Goal: Task Accomplishment & Management: Manage account settings

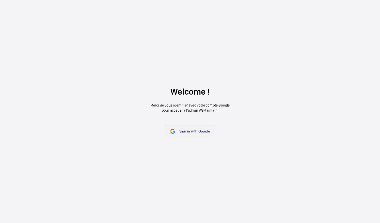
click at [188, 134] on link "Sign in with Google" at bounding box center [190, 131] width 50 height 12
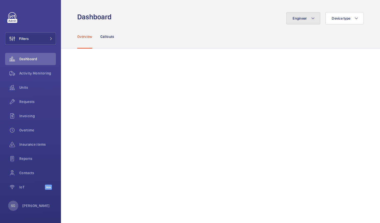
click at [301, 22] on button "Engineer" at bounding box center [303, 18] width 34 height 12
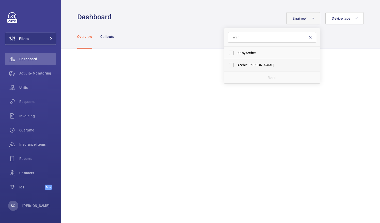
type input "arch"
click at [226, 64] on label "Arch ie [PERSON_NAME]" at bounding box center [268, 65] width 88 height 12
click at [226, 64] on input "Arch ie [PERSON_NAME]" at bounding box center [231, 65] width 10 height 10
click at [229, 63] on label "Arch ie Richter" at bounding box center [268, 65] width 88 height 12
click at [229, 63] on input "Arch ie Richter" at bounding box center [231, 65] width 10 height 10
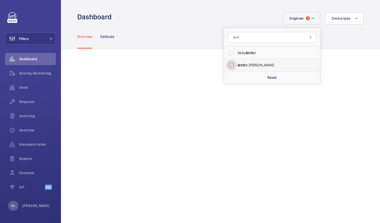
checkbox input "false"
click at [244, 37] on input "arch" at bounding box center [272, 37] width 88 height 11
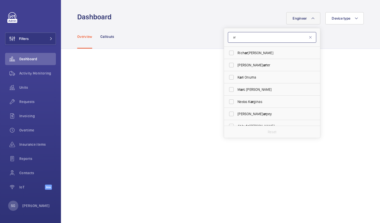
type input "a"
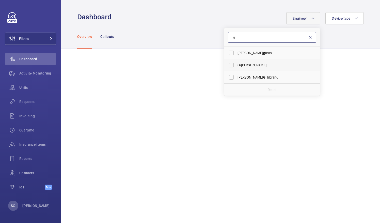
type input "gi"
click at [228, 66] on label "Gi anluca Storti" at bounding box center [268, 65] width 88 height 12
click at [228, 66] on input "Gi anluca Storti" at bounding box center [231, 65] width 10 height 10
click at [227, 63] on label "Gi anluca Storti" at bounding box center [268, 65] width 88 height 12
click at [227, 63] on input "Gi anluca Storti" at bounding box center [231, 65] width 10 height 10
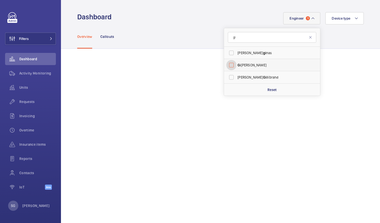
checkbox input "false"
click at [239, 38] on input "gi" at bounding box center [272, 37] width 88 height 11
type input "g"
type input "kar"
click at [229, 51] on label "Kar i Onuma" at bounding box center [268, 53] width 88 height 12
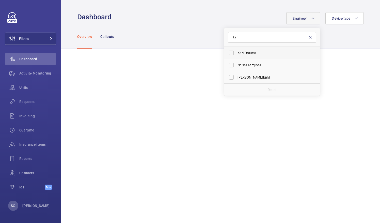
click at [229, 51] on input "Kar i Onuma" at bounding box center [231, 53] width 10 height 10
click at [226, 53] on label "Kar i Onuma" at bounding box center [268, 53] width 88 height 12
click at [226, 53] on input "Kar i Onuma" at bounding box center [231, 53] width 10 height 10
checkbox input "false"
click at [235, 39] on input "kar" at bounding box center [272, 37] width 88 height 11
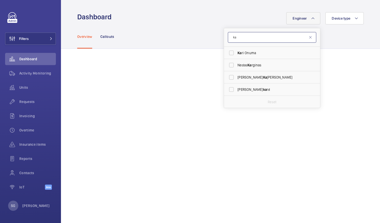
type input "k"
type input "sam"
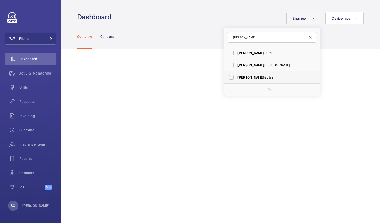
click at [226, 77] on label "Sam Gotsell" at bounding box center [268, 77] width 88 height 12
click at [226, 77] on input "Sam Gotsell" at bounding box center [231, 77] width 10 height 10
checkbox input "true"
click at [308, 36] on mat-icon at bounding box center [310, 37] width 4 height 4
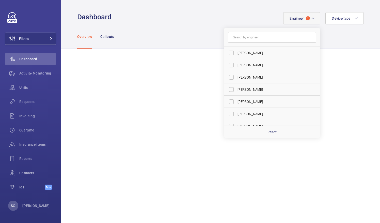
click at [340, 39] on div "Overview Callouts" at bounding box center [220, 36] width 286 height 24
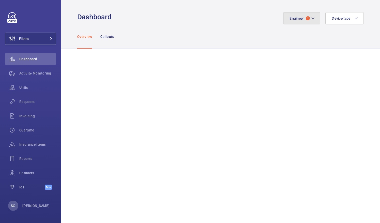
click at [313, 19] on button "Engineer 1" at bounding box center [301, 18] width 37 height 12
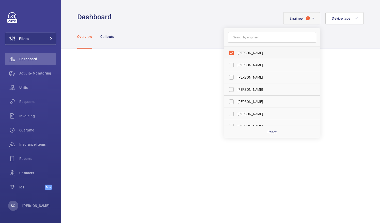
click at [225, 52] on label "Sam Gotsell" at bounding box center [268, 53] width 88 height 12
click at [226, 52] on input "Sam Gotsell" at bounding box center [231, 53] width 10 height 10
checkbox input "false"
click at [237, 39] on input "text" at bounding box center [272, 37] width 88 height 11
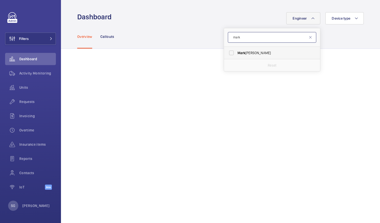
type input "mark"
click at [229, 51] on label "Mark Knowles" at bounding box center [268, 53] width 88 height 12
click at [229, 51] on input "Mark Knowles" at bounding box center [231, 53] width 10 height 10
checkbox input "true"
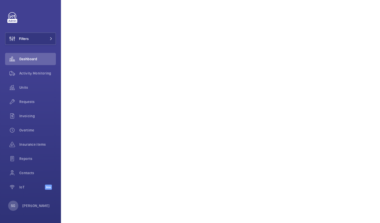
scroll to position [107, 0]
click at [29, 131] on span "Overtime" at bounding box center [37, 129] width 37 height 5
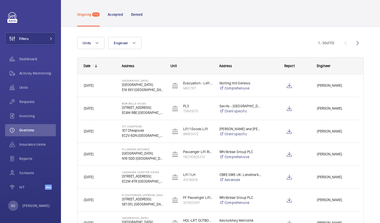
scroll to position [20, 0]
click at [352, 42] on wm-front-icon-button at bounding box center [357, 42] width 12 height 12
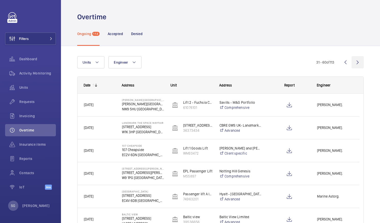
click at [351, 62] on wm-front-icon-button at bounding box center [357, 62] width 12 height 12
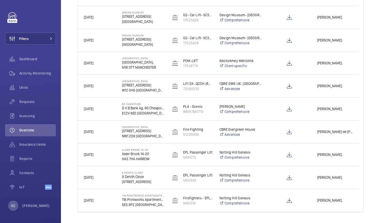
scroll to position [580, 0]
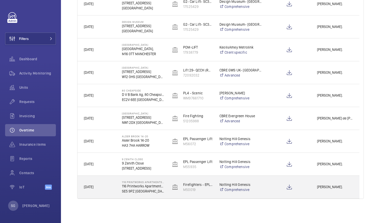
click at [330, 189] on span "Lewis Hughes." at bounding box center [335, 187] width 36 height 6
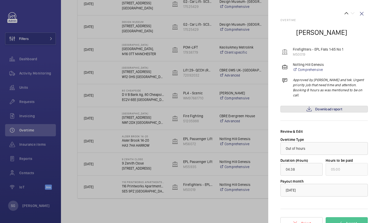
click at [325, 107] on span "Download report" at bounding box center [328, 109] width 27 height 4
click at [313, 106] on link "Download report" at bounding box center [323, 109] width 87 height 7
click at [315, 107] on span "Download report" at bounding box center [328, 109] width 27 height 4
click at [358, 9] on wm-front-icon-button at bounding box center [361, 14] width 12 height 12
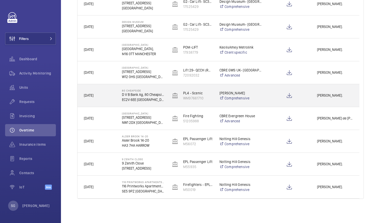
click at [329, 95] on span "Lewis Saville." at bounding box center [335, 95] width 36 height 6
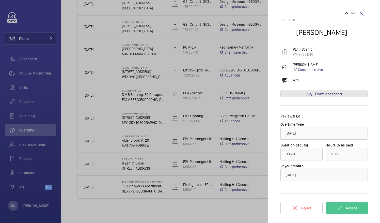
click at [329, 95] on span "Download report" at bounding box center [328, 94] width 27 height 4
click at [338, 208] on mat-icon at bounding box center [339, 207] width 6 height 6
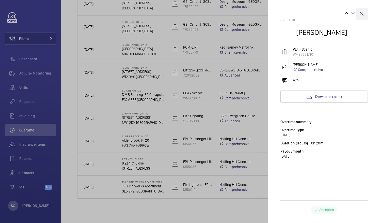
click at [362, 12] on wm-front-icon-button at bounding box center [361, 14] width 12 height 12
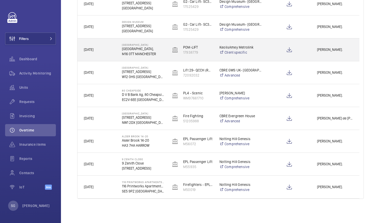
click at [333, 47] on span "Sean Coward." at bounding box center [335, 50] width 36 height 6
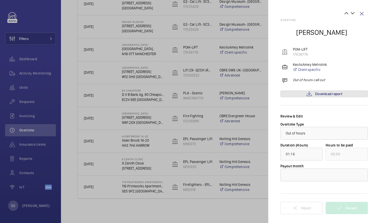
click at [321, 93] on span "Download report" at bounding box center [328, 94] width 27 height 4
click at [360, 13] on wm-front-icon-button at bounding box center [361, 14] width 12 height 12
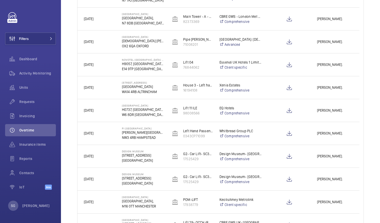
scroll to position [428, 0]
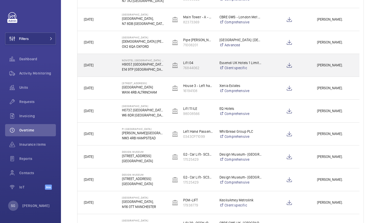
click at [334, 63] on span "Lewis Saville." at bounding box center [335, 65] width 36 height 6
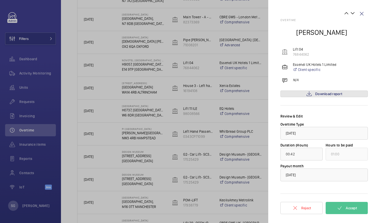
click at [306, 95] on mat-icon at bounding box center [309, 94] width 6 height 6
click at [351, 206] on span "Accept" at bounding box center [350, 208] width 11 height 4
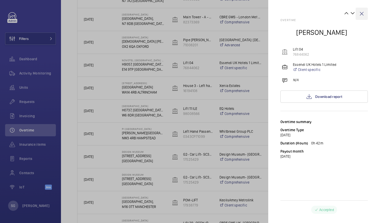
click at [359, 13] on wm-front-icon-button at bounding box center [361, 14] width 12 height 12
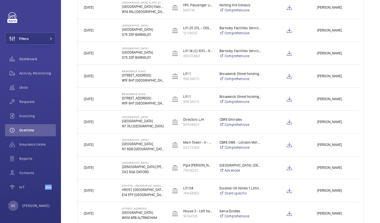
scroll to position [299, 0]
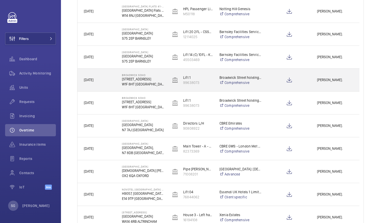
click at [334, 75] on div "Lewis Saville." at bounding box center [335, 80] width 48 height 16
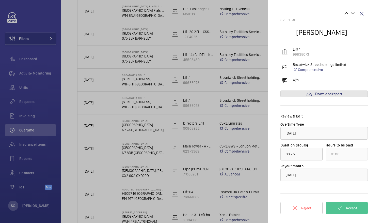
click at [332, 92] on span "Download report" at bounding box center [328, 94] width 27 height 4
click at [352, 129] on div at bounding box center [323, 133] width 87 height 12
click at [343, 208] on button "Accept" at bounding box center [346, 207] width 42 height 12
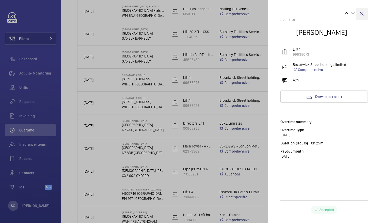
click at [363, 15] on wm-front-icon-button at bounding box center [361, 14] width 12 height 12
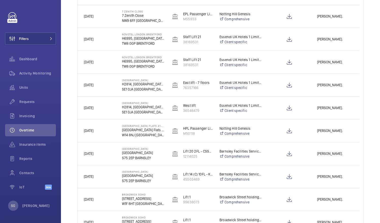
scroll to position [165, 0]
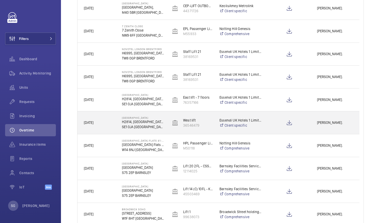
click at [328, 120] on span "Daniel Fingleton." at bounding box center [335, 123] width 36 height 6
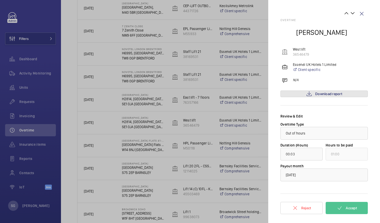
click at [325, 92] on span "Download report" at bounding box center [328, 94] width 27 height 4
click at [351, 207] on span "Accept" at bounding box center [350, 208] width 11 height 4
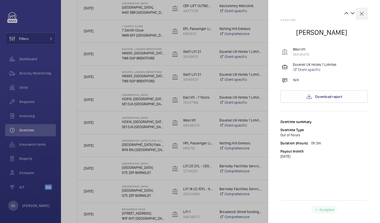
click at [364, 15] on wm-front-icon-button at bounding box center [361, 14] width 12 height 12
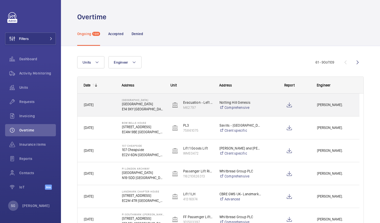
click at [330, 108] on div "[PERSON_NAME]." at bounding box center [335, 105] width 48 height 16
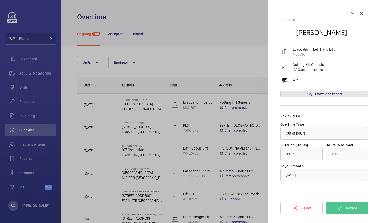
click at [326, 95] on span "Download report" at bounding box center [328, 94] width 27 height 4
click at [354, 206] on span "Accept" at bounding box center [350, 208] width 11 height 4
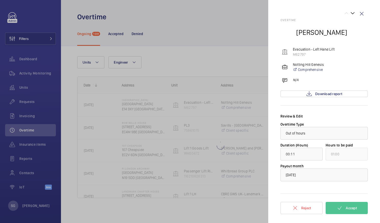
type input "01:40"
type input "02:00"
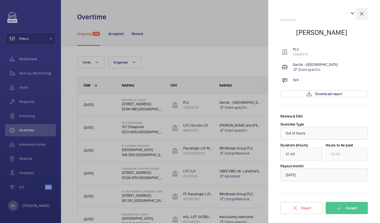
click at [362, 13] on wm-front-icon-button at bounding box center [361, 14] width 12 height 12
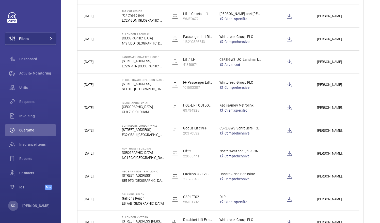
scroll to position [115, 0]
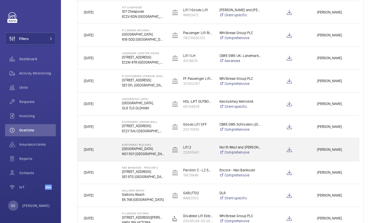
click at [333, 152] on div "Darren Panayiotou." at bounding box center [335, 149] width 48 height 16
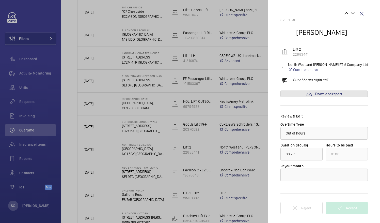
click at [323, 93] on span "Download report" at bounding box center [328, 94] width 27 height 4
click at [364, 14] on wm-front-icon-button at bounding box center [361, 14] width 12 height 12
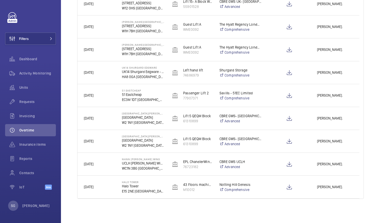
scroll to position [0, 0]
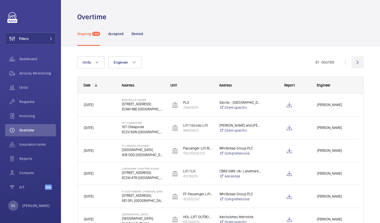
click at [355, 64] on wm-front-icon-button at bounding box center [357, 62] width 12 height 12
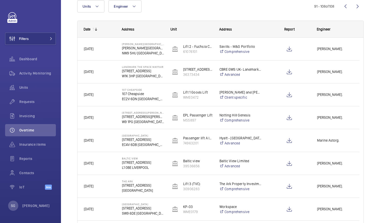
scroll to position [55, 0]
click at [339, 8] on wm-front-icon-button at bounding box center [345, 7] width 12 height 12
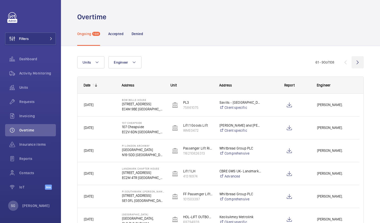
click at [356, 62] on wm-front-icon-button at bounding box center [357, 62] width 12 height 12
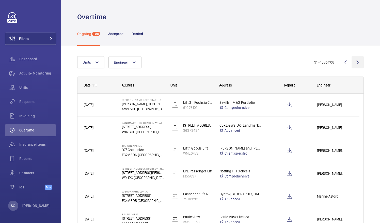
click at [353, 63] on wm-front-icon-button at bounding box center [357, 62] width 12 height 12
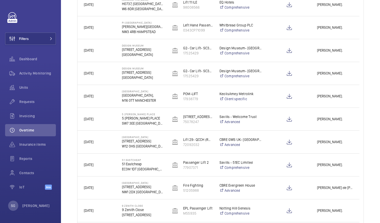
scroll to position [580, 0]
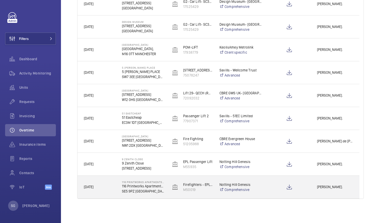
click at [331, 188] on span "Lewis Hughes." at bounding box center [335, 187] width 36 height 6
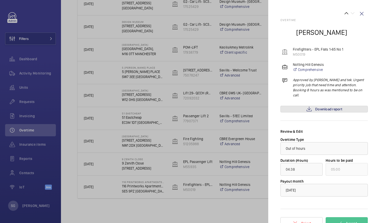
click at [345, 106] on link "Download report" at bounding box center [323, 109] width 87 height 7
